Goal: Transaction & Acquisition: Purchase product/service

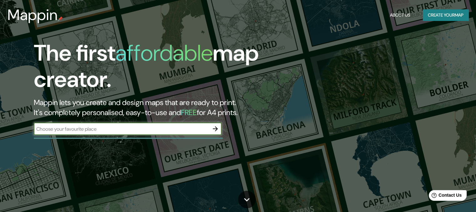
click at [95, 126] on input "text" at bounding box center [121, 129] width 175 height 7
type input "villa rivero"
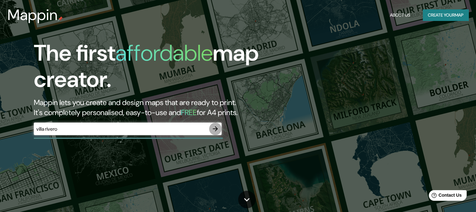
click at [214, 131] on icon "button" at bounding box center [216, 129] width 8 height 8
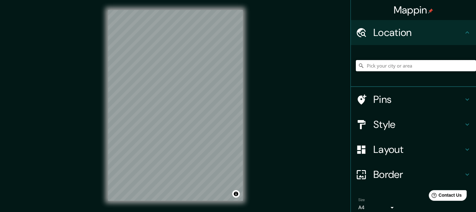
click at [387, 64] on input "Pick your city or area" at bounding box center [416, 65] width 120 height 11
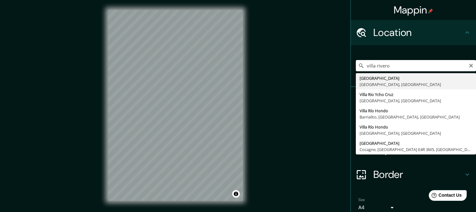
type input "[GEOGRAPHIC_DATA], [GEOGRAPHIC_DATA], [GEOGRAPHIC_DATA]"
